Goal: Use online tool/utility: Utilize a website feature to perform a specific function

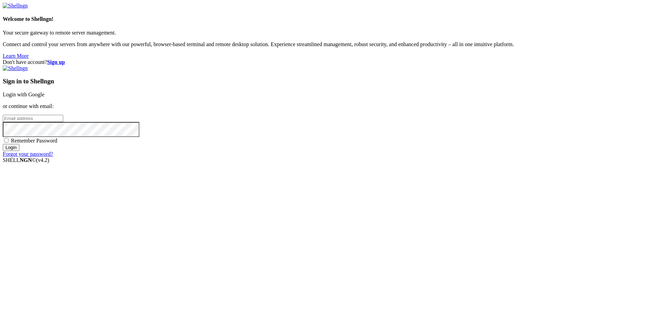
type input "edu"
click at [19, 151] on input "Login" at bounding box center [11, 147] width 17 height 7
click at [267, 157] on div "Don't have account? Sign up Sign in to Shellngn Login with Google or continue w…" at bounding box center [328, 108] width 651 height 98
click at [318, 157] on div "Don't have account? Sign up Sign in to Shellngn Login with Google or continue w…" at bounding box center [328, 108] width 651 height 98
click at [44, 97] on link "Login with Google" at bounding box center [24, 95] width 42 height 6
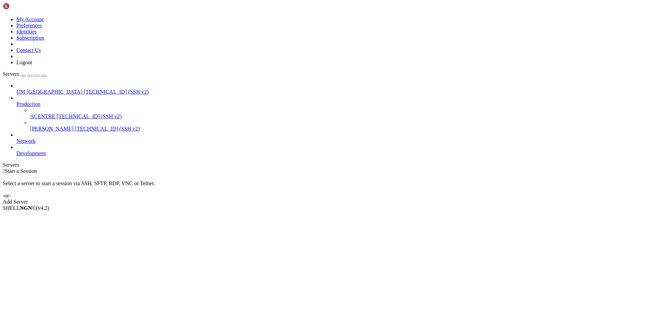
click at [35, 113] on span "ACENTRE" at bounding box center [42, 116] width 25 height 6
click at [38, 113] on span "ACENTRE" at bounding box center [42, 116] width 25 height 6
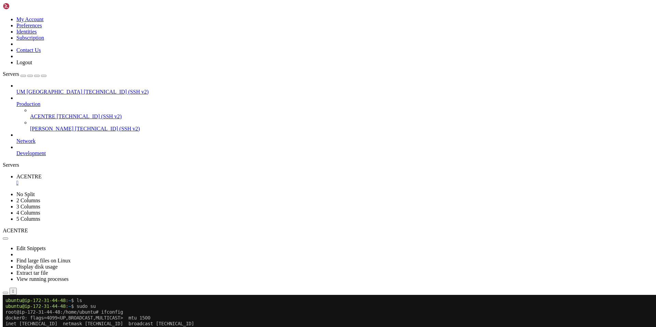
drag, startPoint x: 78, startPoint y: 374, endPoint x: 44, endPoint y: 377, distance: 34.6
drag, startPoint x: 287, startPoint y: 494, endPoint x: 248, endPoint y: 506, distance: 40.6
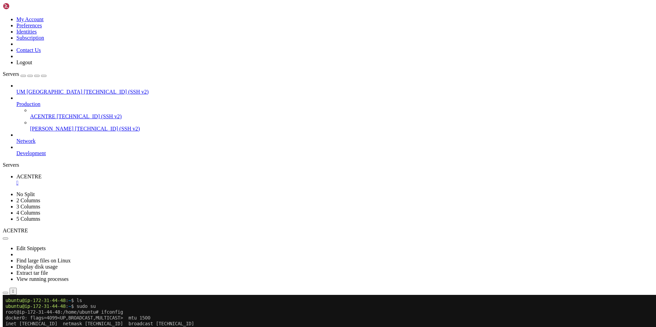
drag, startPoint x: 54, startPoint y: 493, endPoint x: 6, endPoint y: 493, distance: 48.2
drag, startPoint x: 55, startPoint y: 494, endPoint x: 5, endPoint y: 493, distance: 49.9
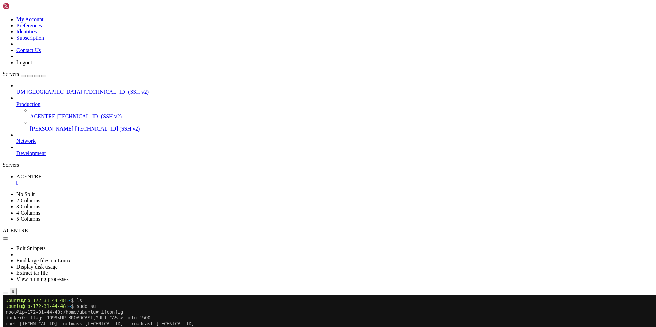
drag, startPoint x: 77, startPoint y: 541, endPoint x: 104, endPoint y: 533, distance: 28.3
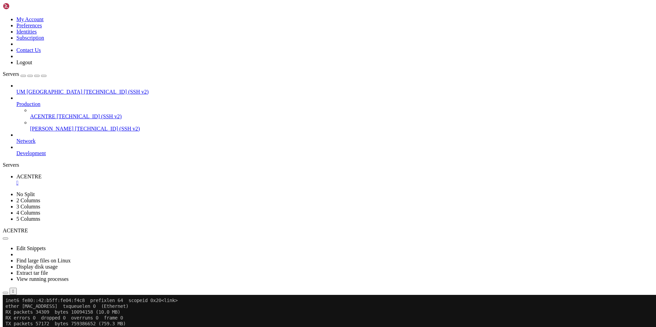
scroll to position [35, 0]
drag, startPoint x: 342, startPoint y: 469, endPoint x: 252, endPoint y: 526, distance: 106.4
drag, startPoint x: 303, startPoint y: 524, endPoint x: 262, endPoint y: 538, distance: 44.1
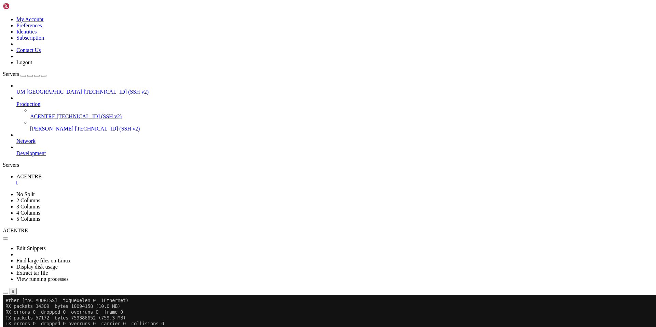
drag, startPoint x: 187, startPoint y: 446, endPoint x: 153, endPoint y: 445, distance: 33.5
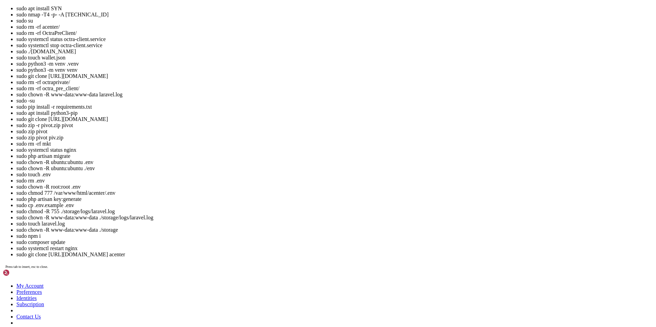
scroll to position [76, 0]
